Goal: Find specific page/section: Find specific page/section

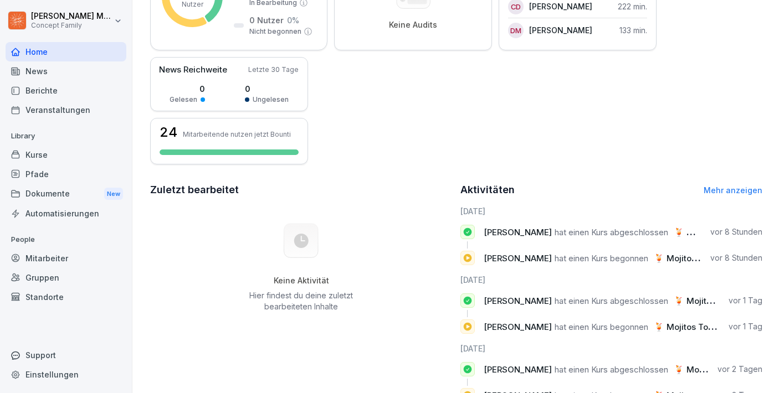
scroll to position [224, 0]
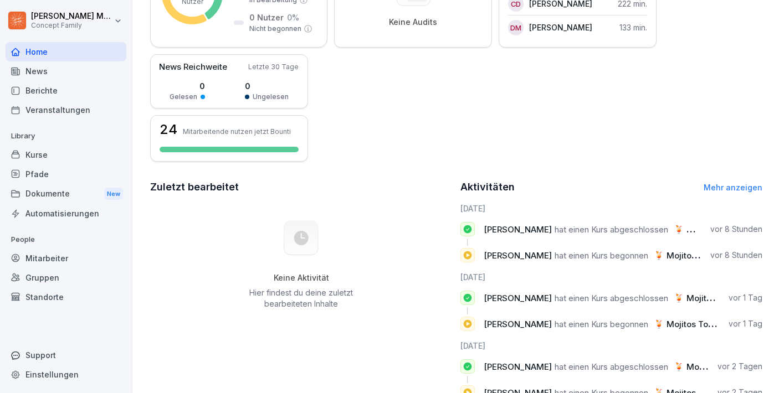
click at [43, 261] on div "Mitarbeiter" at bounding box center [66, 258] width 121 height 19
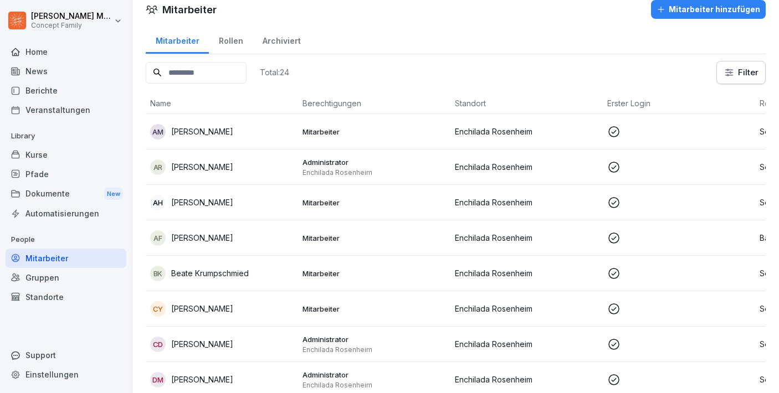
click at [37, 81] on div "Berichte" at bounding box center [66, 90] width 121 height 19
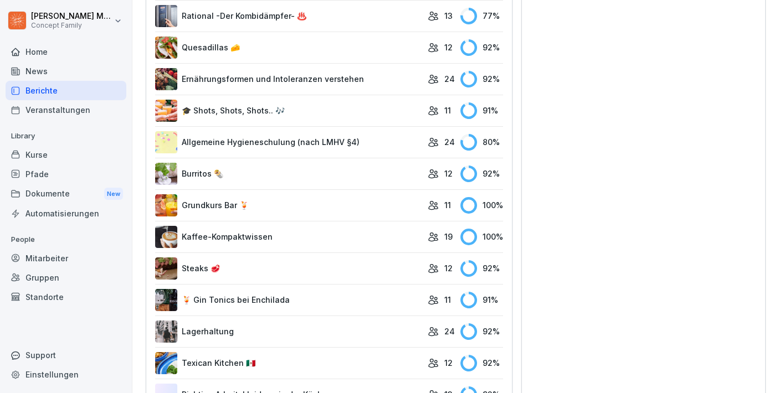
scroll to position [594, 0]
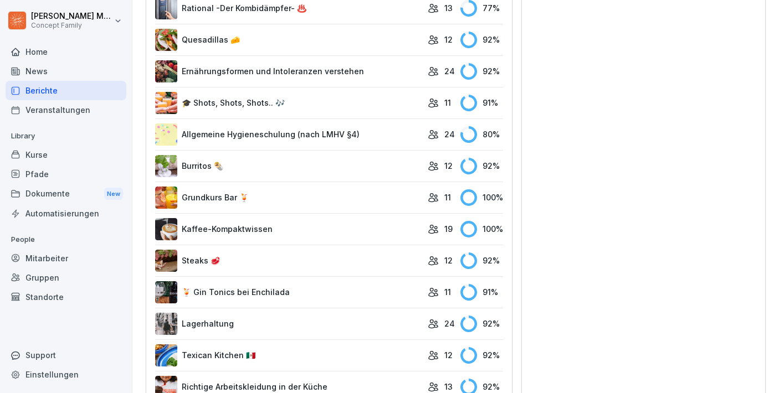
click at [341, 133] on link "Allgemeine Hygieneschulung (nach LMHV §4)" at bounding box center [288, 135] width 267 height 22
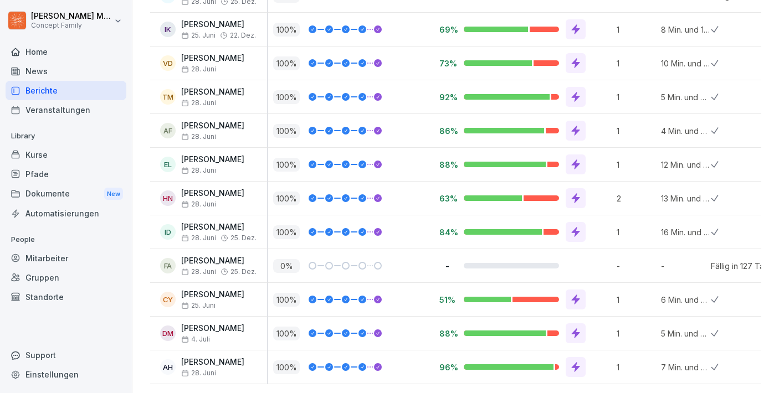
scroll to position [640, 0]
click at [575, 300] on icon at bounding box center [576, 301] width 8 height 10
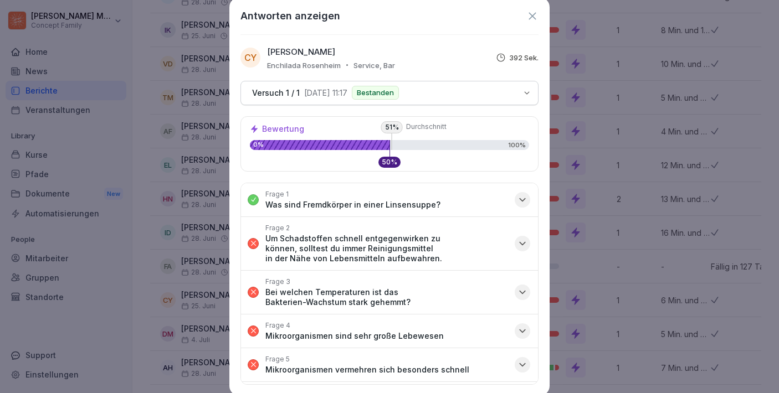
click at [535, 13] on icon at bounding box center [532, 15] width 7 height 7
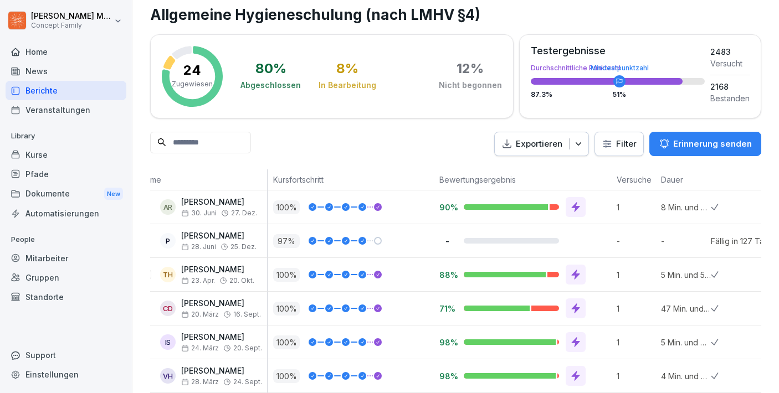
scroll to position [0, 0]
